Goal: Task Accomplishment & Management: Manage account settings

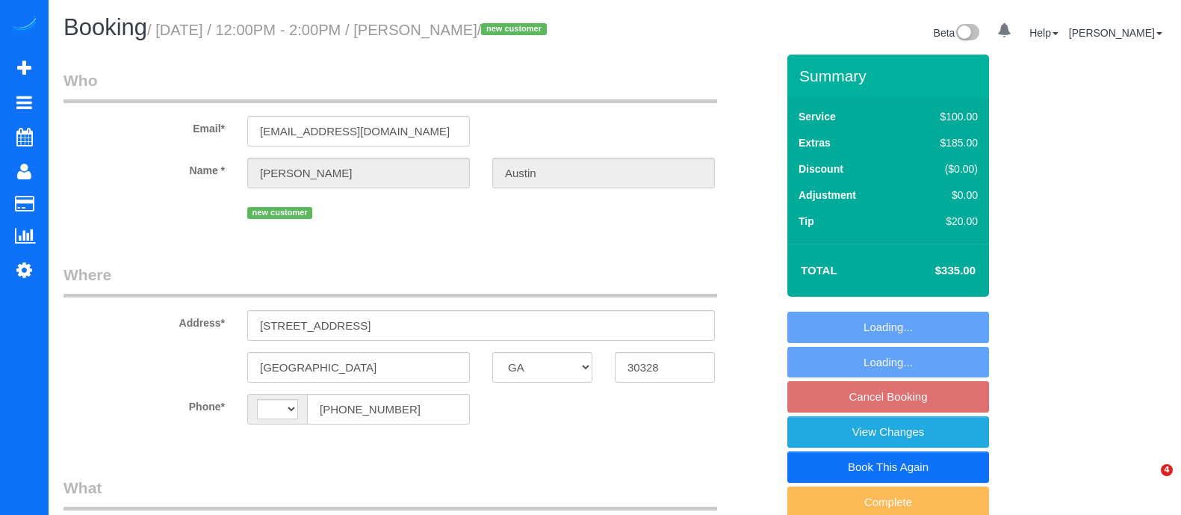
select select "GA"
select select "number:2"
select select "number:6"
select select "string:[GEOGRAPHIC_DATA]"
select select "object:736"
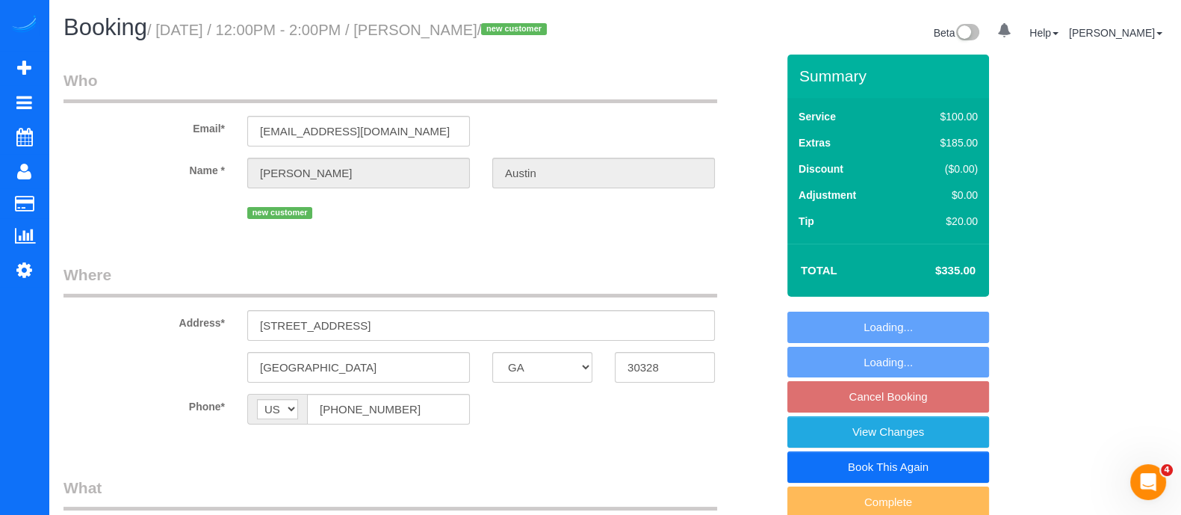
select select "spot1"
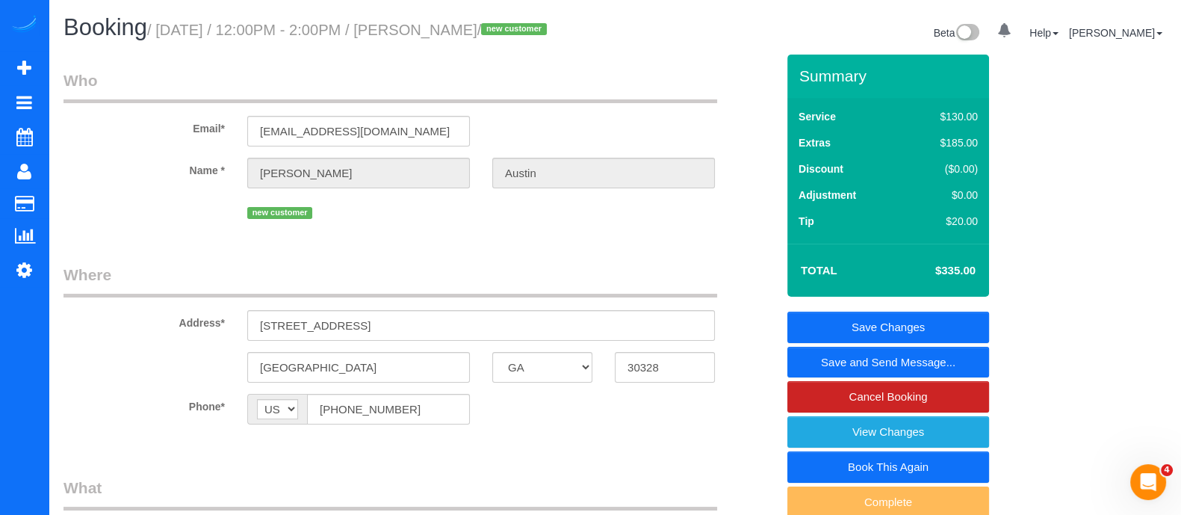
click at [888, 358] on link "Save and Send Message..." at bounding box center [888, 361] width 202 height 31
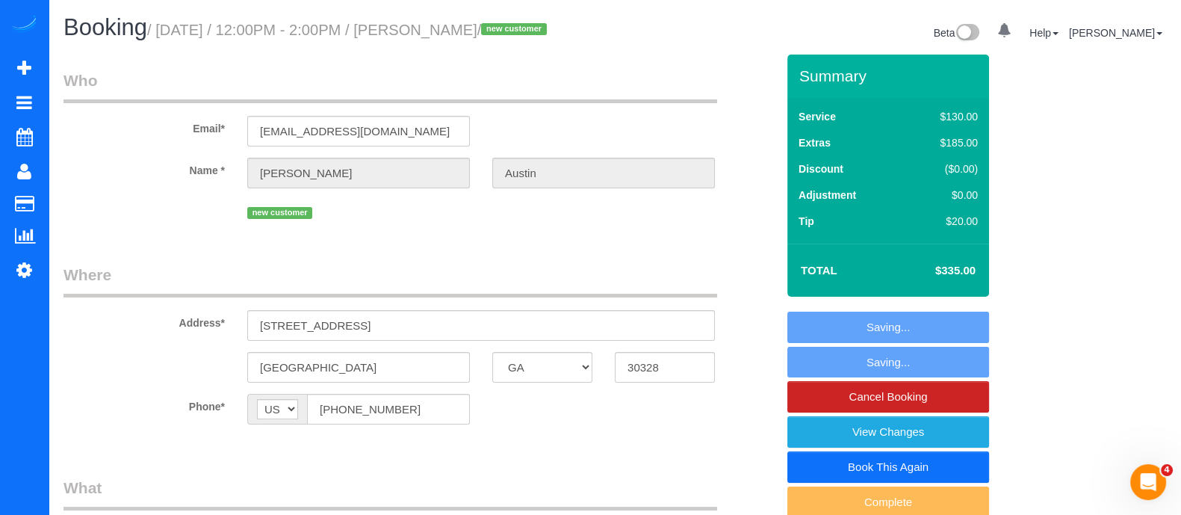
click at [888, 358] on fieldset "Saving... Saving... Cancel Booking View Changes Book This Again Complete Back" at bounding box center [888, 432] width 202 height 242
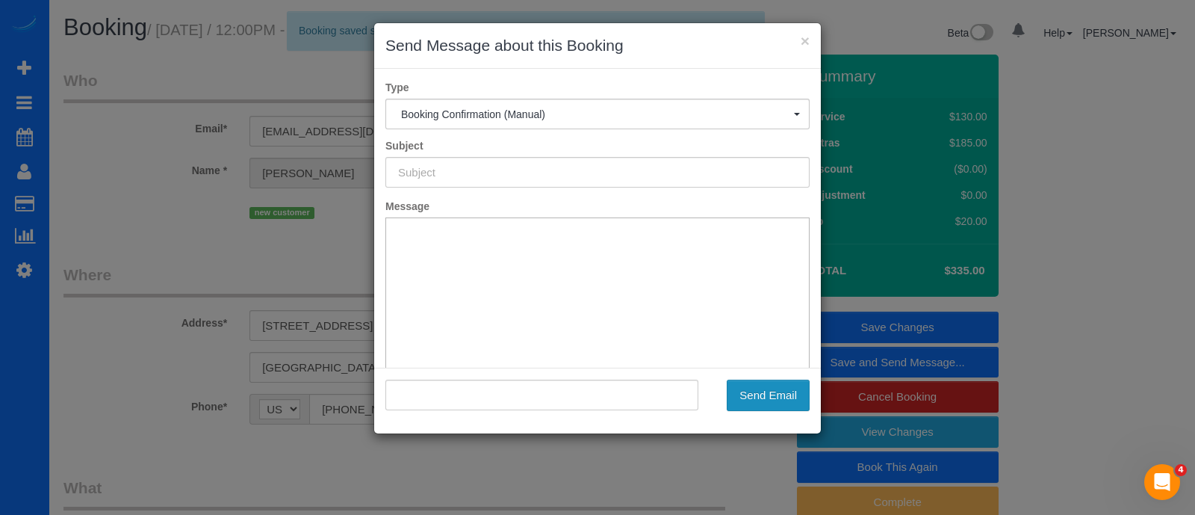
type input "Booking Confirmed!"
type input ""[PERSON_NAME]" <[EMAIL_ADDRESS][DOMAIN_NAME]>"
click at [795, 391] on button "Send Email" at bounding box center [768, 394] width 83 height 31
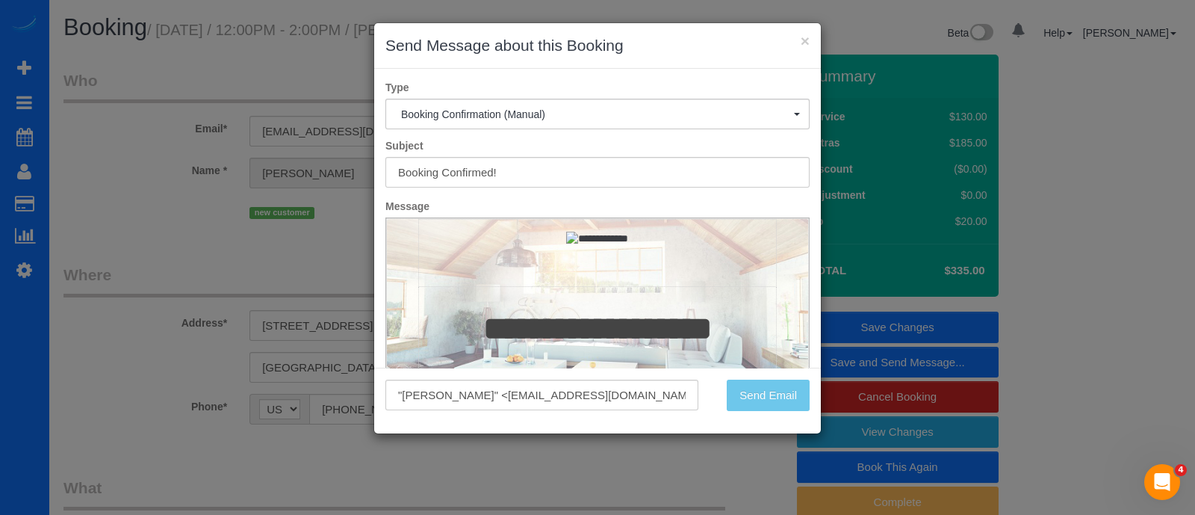
click at [795, 391] on div "Send Email" at bounding box center [765, 394] width 112 height 31
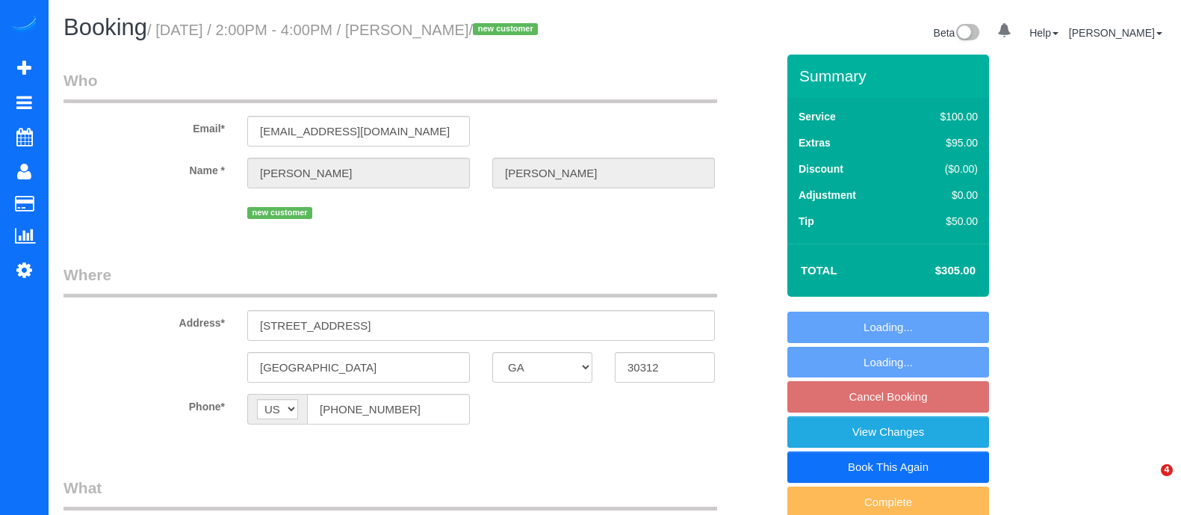
select select "GA"
select select "2"
select select "number:3"
select select "number:6"
select select "object:752"
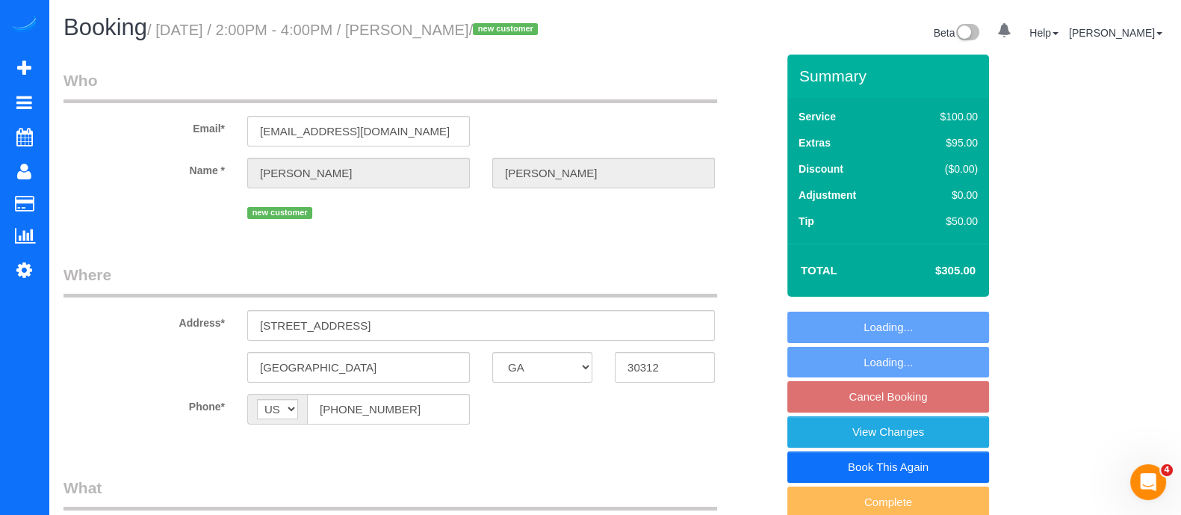
select select "spot2"
select select "2"
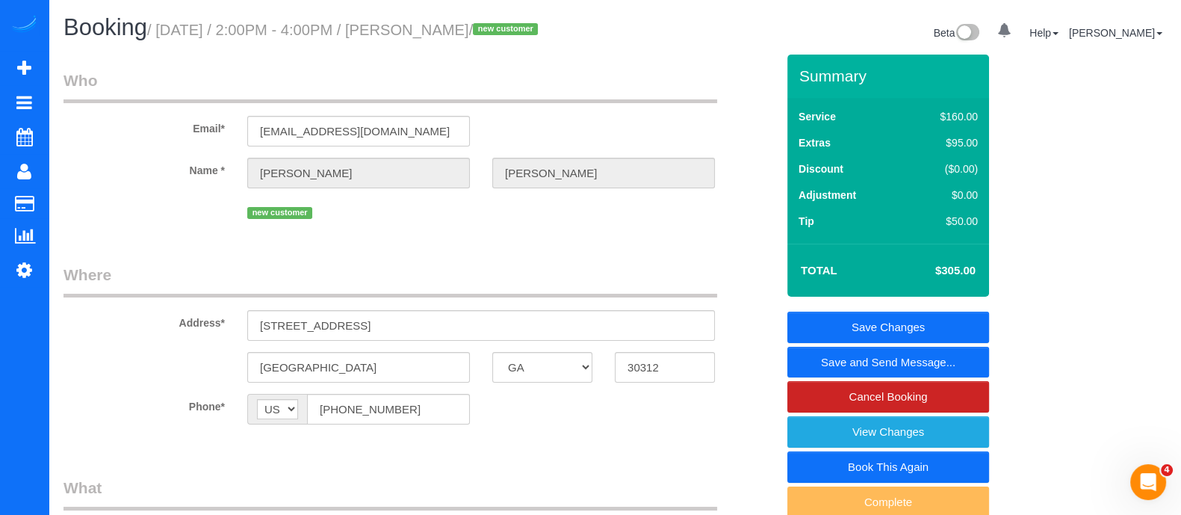
click at [886, 361] on link "Save and Send Message..." at bounding box center [888, 361] width 202 height 31
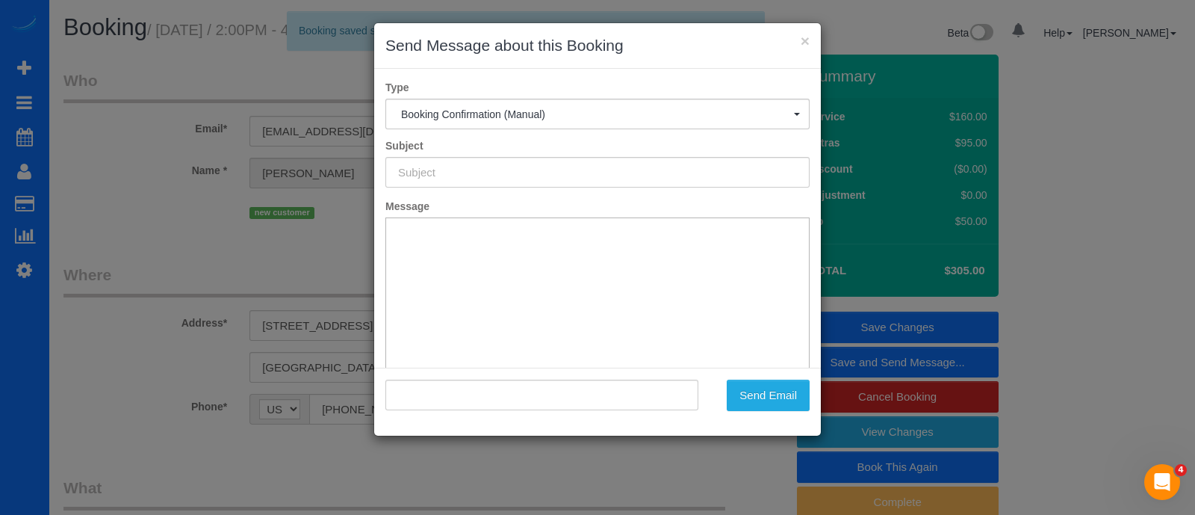
type input "Booking Confirmed!"
type input ""Kate Keller" <kateeileen15@gmail.com>"
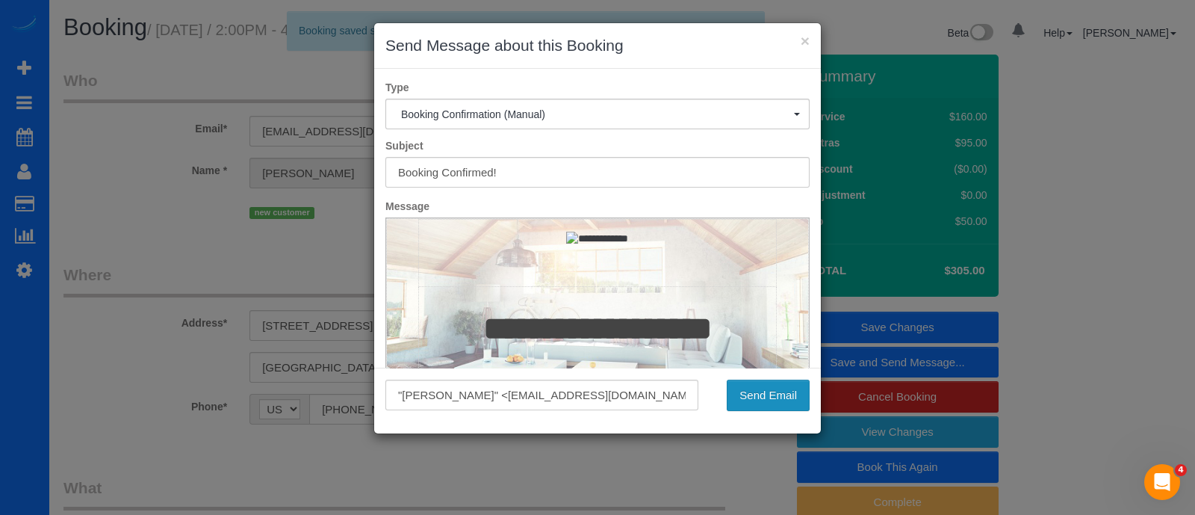
click at [783, 387] on button "Send Email" at bounding box center [768, 394] width 83 height 31
